Goal: Task Accomplishment & Management: Use online tool/utility

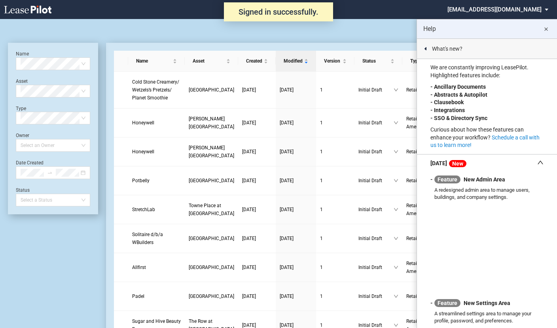
click at [549, 26] on md-icon "close" at bounding box center [547, 30] width 10 height 10
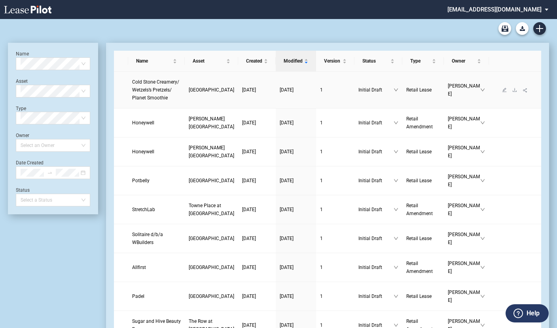
click at [500, 93] on link at bounding box center [505, 90] width 10 height 6
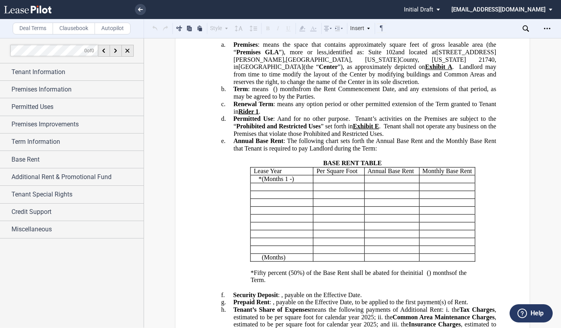
scroll to position [277, 0]
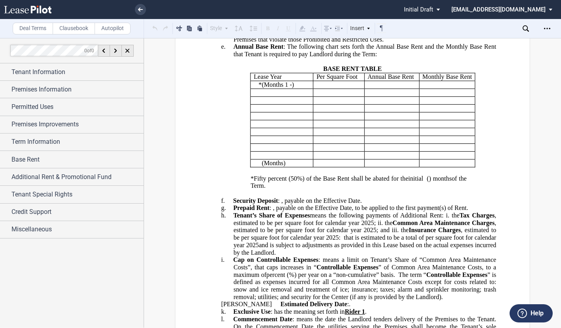
drag, startPoint x: 333, startPoint y: 160, endPoint x: 344, endPoint y: 171, distance: 15.7
click at [333, 89] on p "﻿ ﻿ ﻿ ﻿" at bounding box center [339, 85] width 45 height 8
click at [399, 89] on p "﻿ ﻿ ﻿ ﻿" at bounding box center [392, 85] width 49 height 8
click at [425, 89] on p "﻿ ﻿" at bounding box center [448, 85] width 50 height 8
click at [431, 89] on p "﻿ ﻿" at bounding box center [448, 85] width 50 height 8
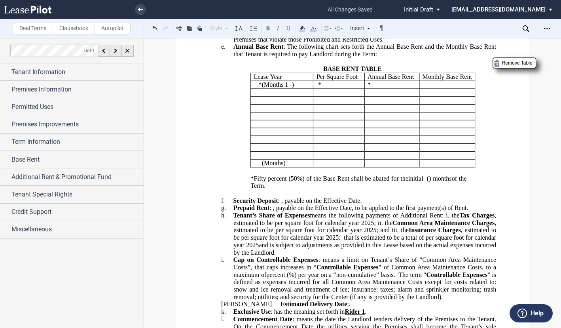
click at [447, 89] on p "﻿ ﻿" at bounding box center [448, 85] width 50 height 8
click at [302, 89] on p "﻿ ﻿ * (Months 1 - ﻿ ﻿ ) (Month 1) (Months ﻿ ﻿ - 12) (Month 12) ( ﻿ ﻿ Month s )" at bounding box center [284, 85] width 51 height 8
click at [266, 88] on span "(Months 1 -" at bounding box center [277, 84] width 30 height 7
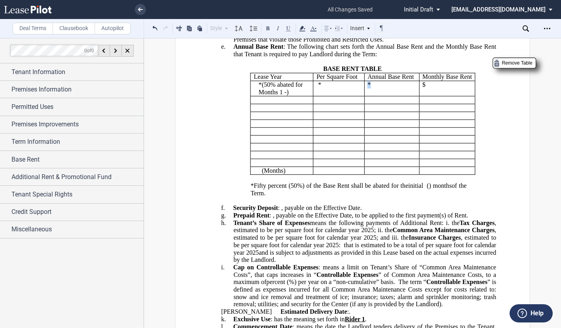
click at [371, 88] on span "﻿ ﻿* ﻿" at bounding box center [369, 84] width 3 height 7
click at [371, 88] on span "﻿425.447.50*" at bounding box center [387, 84] width 32 height 7
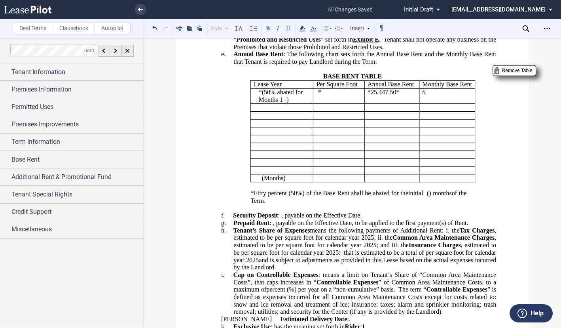
click at [430, 96] on p "﻿$ ﻿" at bounding box center [448, 93] width 50 height 8
drag, startPoint x: 400, startPoint y: 168, endPoint x: 369, endPoint y: 167, distance: 30.9
click at [369, 96] on p "﻿ ﻿ ﻿ ﻿ * ﻿25.447.50* ﻿" at bounding box center [392, 93] width 49 height 8
click at [423, 96] on span "﻿$" at bounding box center [424, 92] width 3 height 7
click at [452, 96] on p "﻿$ ﻿2,120.63" at bounding box center [448, 93] width 50 height 8
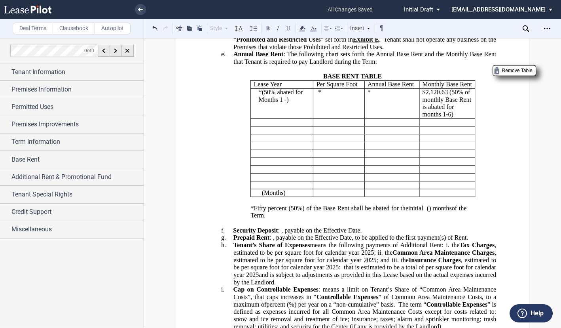
click at [450, 118] on span "﻿2,120.63 (50% of monthly Base Rent is abated for months 1-6)" at bounding box center [448, 103] width 51 height 29
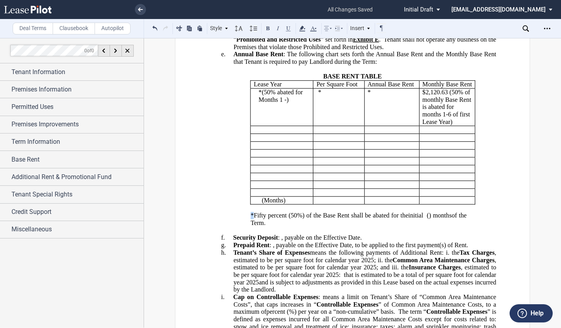
drag, startPoint x: 252, startPoint y: 292, endPoint x: 248, endPoint y: 291, distance: 4.0
click at [248, 234] on div "*Fifty percent (50%) of the Base Rent shall be abated for the initial ﻿ ﻿ ﻿ ( ﻿…" at bounding box center [352, 223] width 287 height 22
click at [268, 28] on button at bounding box center [268, 28] width 10 height 10
click at [267, 103] on span "(50% abated for Months 1 -" at bounding box center [282, 96] width 46 height 14
click at [266, 133] on p "﻿ ﻿ * (Months 1 - ﻿ ﻿ ) (Month 1) ﻿ ﻿ (Month 12) ( ﻿ ﻿ Month s )" at bounding box center [284, 130] width 51 height 8
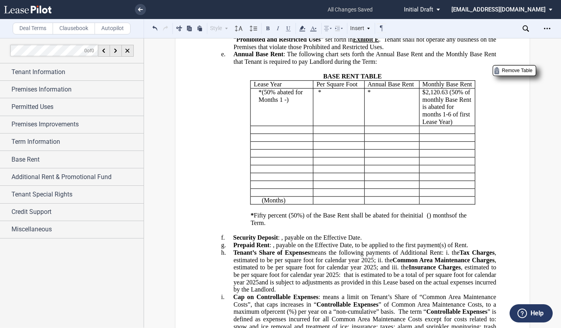
click at [266, 133] on p "﻿ ﻿ * (Months 1 - ﻿ ﻿ ) (Month 1) ﻿ ﻿ (Month 12) ( ﻿ ﻿ Month s )" at bounding box center [284, 130] width 51 height 8
click at [270, 133] on span "﻿months 7-12)" at bounding box center [281, 129] width 34 height 7
click at [426, 125] on span "﻿2,120.63 (50% of monthly Base Rent is abated for months 1-6 of first Lease Yea…" at bounding box center [448, 107] width 51 height 36
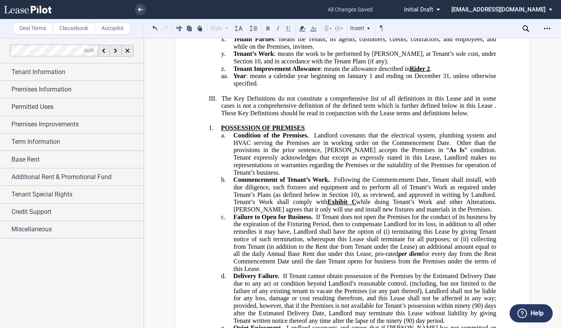
scroll to position [1655, 0]
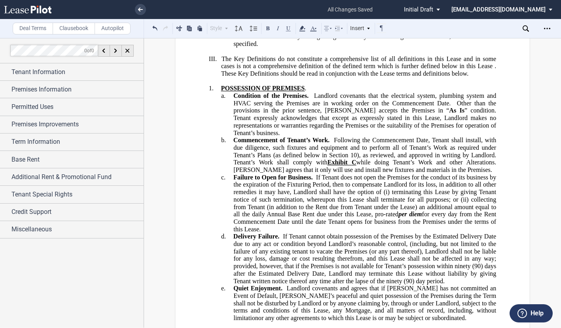
click at [221, 55] on p "﻿" at bounding box center [352, 52] width 287 height 8
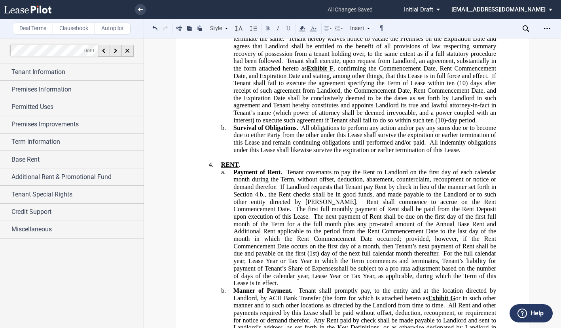
scroll to position [2170, 0]
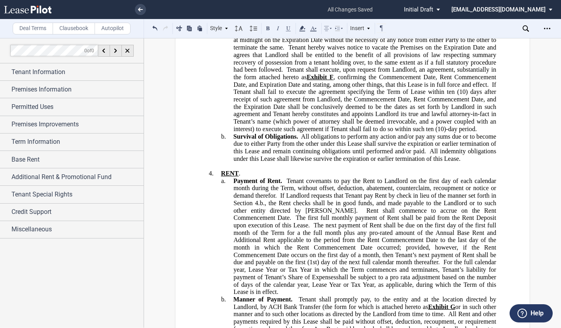
click at [288, 73] on span "Tenant hereby waives notice to vacate the Premises on the Expiration Date and a…" at bounding box center [366, 58] width 264 height 29
click at [284, 73] on span at bounding box center [285, 69] width 4 height 7
click at [427, 155] on span at bounding box center [428, 151] width 4 height 7
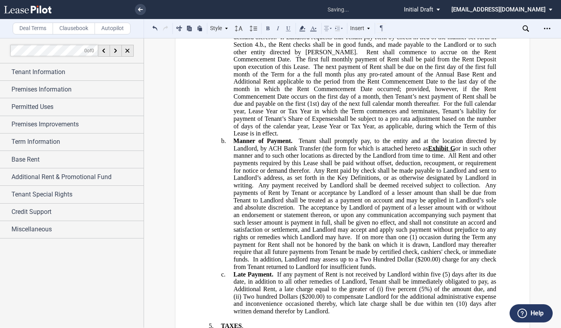
scroll to position [2368, 0]
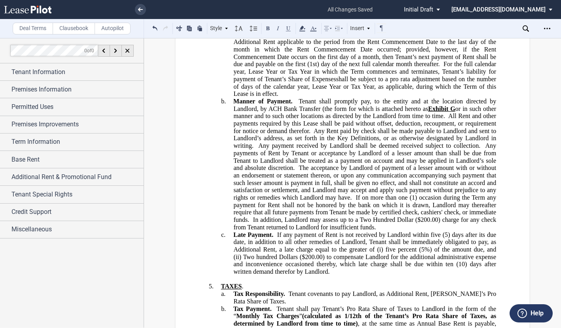
click at [333, 82] on span "For the full calendar year, Lease Year or Tax Year in which the Term commences …" at bounding box center [366, 72] width 264 height 22
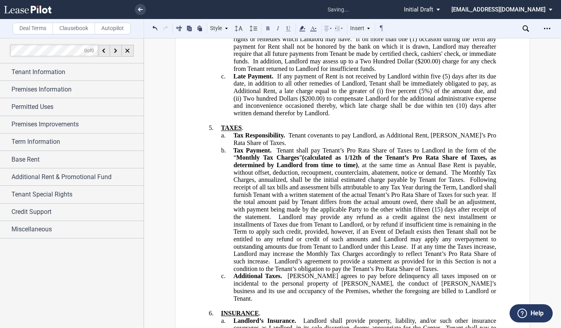
scroll to position [2605, 0]
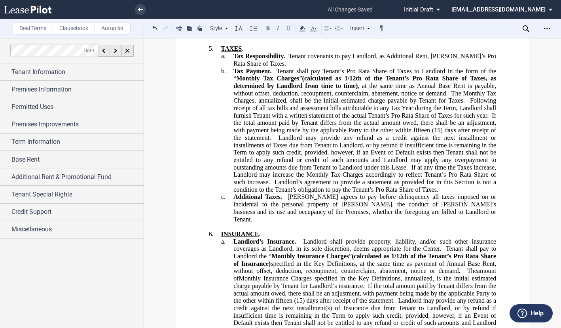
click at [287, 60] on span at bounding box center [287, 56] width 4 height 7
click at [276, 82] on span "Tenant shall pay Tenant’s Pro Rata Share of Taxes to Landlord in the form of th…" at bounding box center [366, 74] width 264 height 14
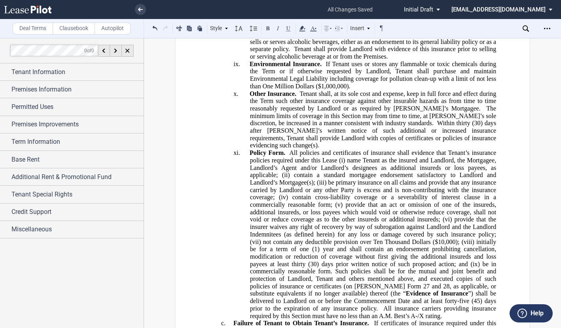
scroll to position [3595, 0]
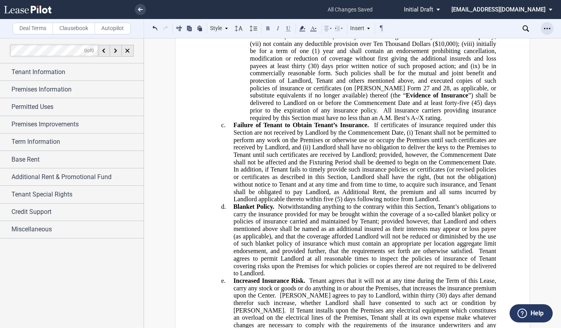
click at [547, 29] on use "Open Lease options menu" at bounding box center [547, 28] width 6 height 1
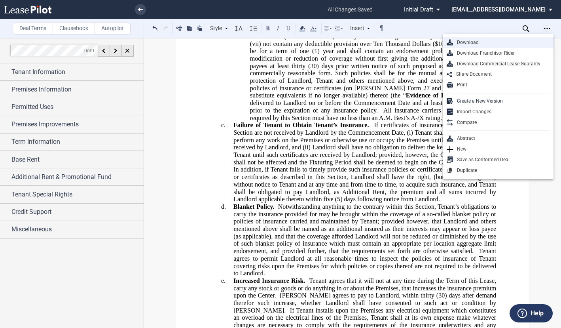
click at [463, 44] on div "Download" at bounding box center [501, 42] width 97 height 7
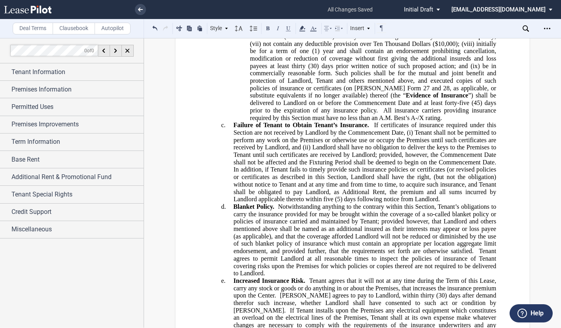
click at [555, 322] on div at bounding box center [555, 322] width 0 height 0
